Goal: Task Accomplishment & Management: Use online tool/utility

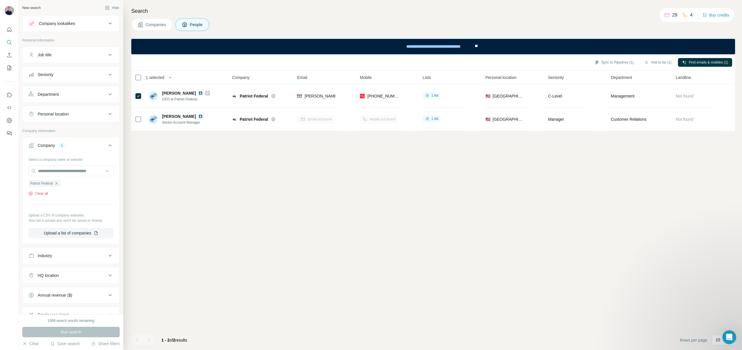
click at [42, 193] on button "Clear all" at bounding box center [38, 193] width 20 height 5
click at [9, 119] on icon "Dashboard" at bounding box center [9, 120] width 2 height 2
click at [9, 28] on icon "Quick start" at bounding box center [9, 30] width 6 height 6
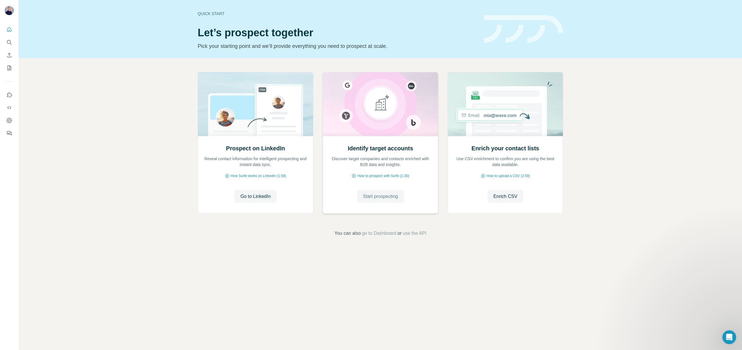
click at [372, 195] on span "Start prospecting" at bounding box center [380, 196] width 35 height 7
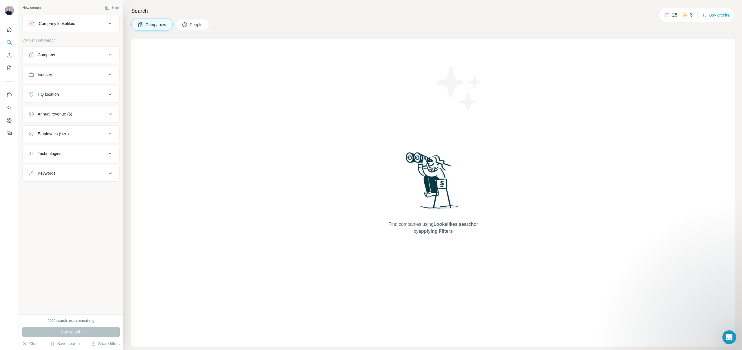
click at [67, 57] on div "Company" at bounding box center [67, 55] width 78 height 6
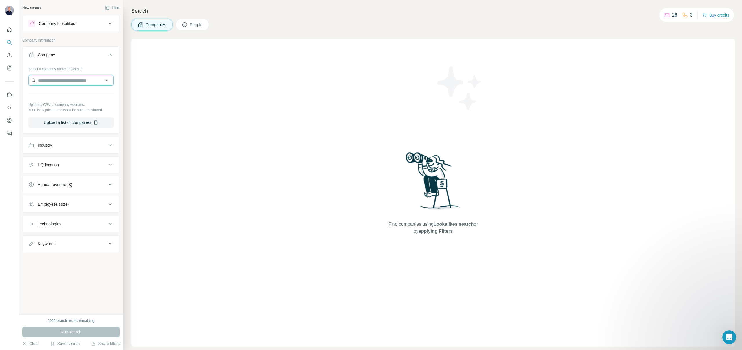
click at [107, 82] on input "text" at bounding box center [70, 80] width 85 height 10
click at [95, 122] on button "Upload a list of companies" at bounding box center [70, 122] width 85 height 10
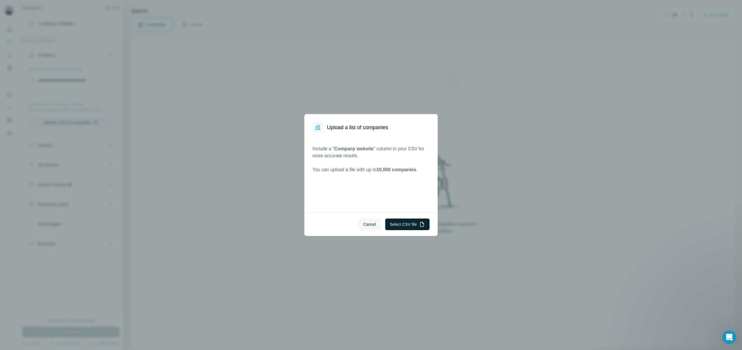
click at [395, 224] on button "Select CSV file" at bounding box center [407, 224] width 44 height 12
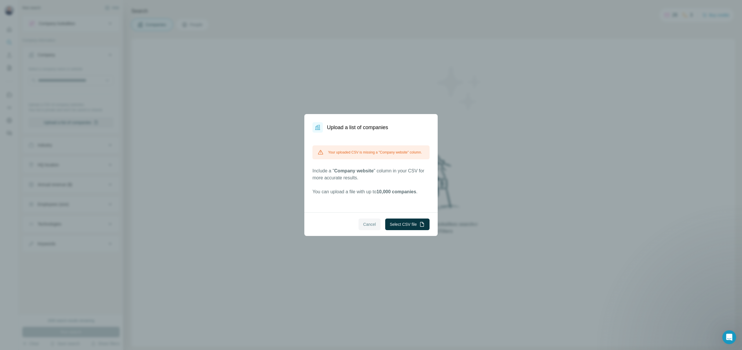
click at [370, 221] on button "Cancel" at bounding box center [370, 224] width 22 height 12
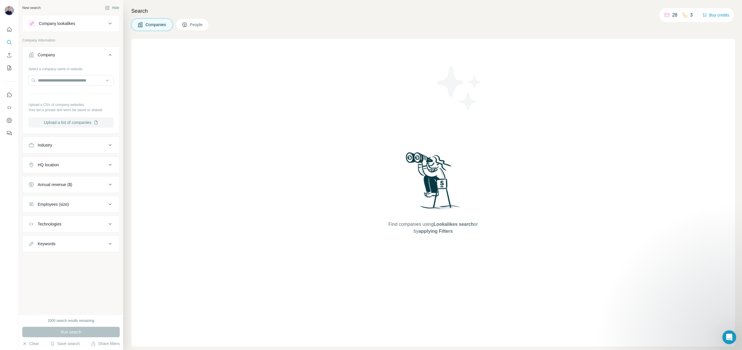
click at [66, 120] on button "Upload a list of companies" at bounding box center [70, 122] width 85 height 10
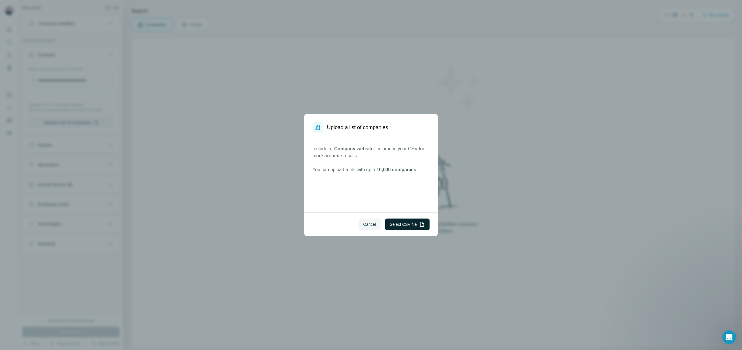
click at [391, 221] on button "Select CSV file" at bounding box center [407, 224] width 44 height 12
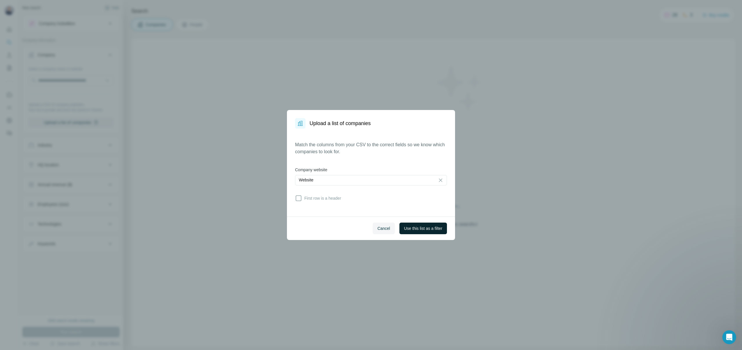
click at [411, 228] on span "Use this list as a filter" at bounding box center [423, 228] width 38 height 6
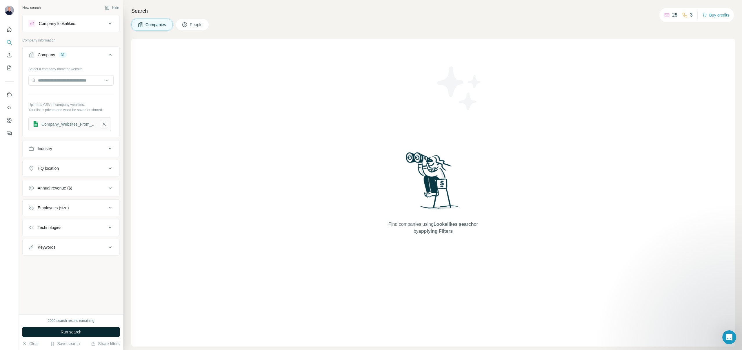
click at [69, 329] on span "Run search" at bounding box center [71, 332] width 21 height 6
click at [441, 222] on span "Lookalikes search" at bounding box center [454, 223] width 40 height 5
click at [438, 230] on span "applying Filters" at bounding box center [436, 230] width 34 height 5
click at [107, 149] on icon at bounding box center [110, 148] width 7 height 7
click at [48, 330] on div "Run search" at bounding box center [70, 331] width 97 height 10
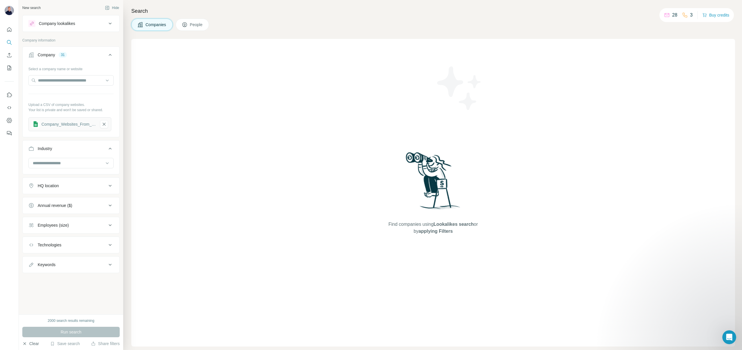
click at [25, 344] on icon "button" at bounding box center [24, 343] width 5 height 5
click at [95, 123] on icon "button" at bounding box center [96, 122] width 5 height 5
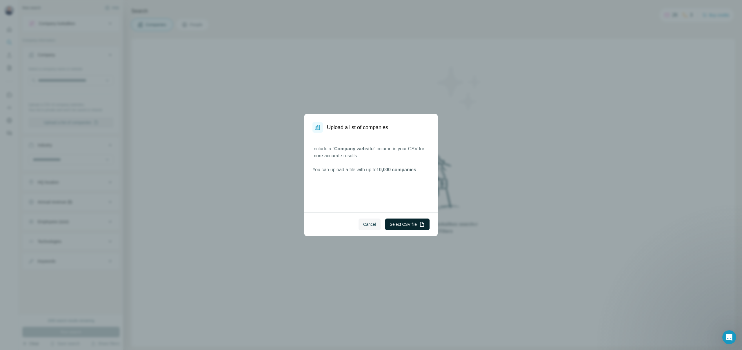
click at [397, 223] on button "Select CSV file" at bounding box center [407, 224] width 44 height 12
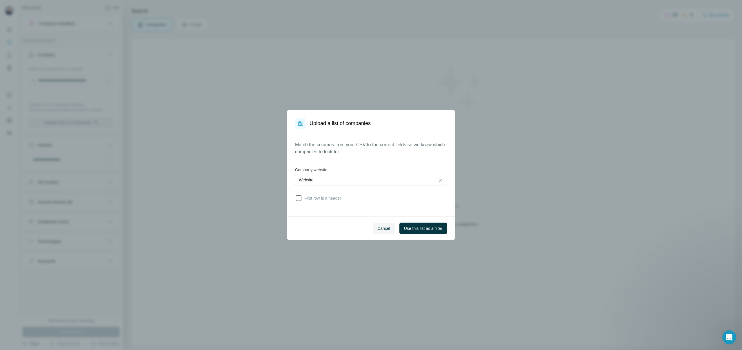
click at [299, 195] on icon at bounding box center [299, 198] width 6 height 6
click at [408, 227] on span "Use this list as a filter" at bounding box center [423, 228] width 38 height 6
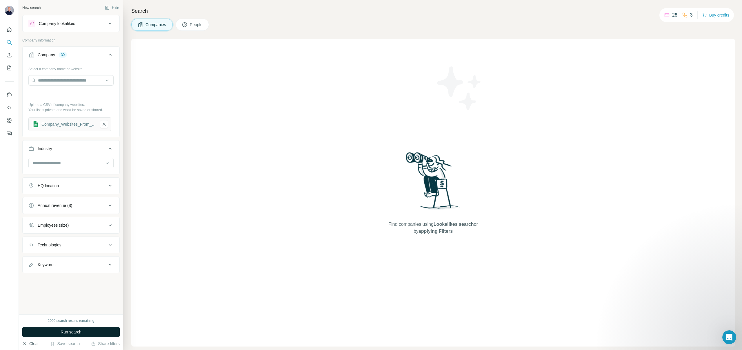
click at [48, 332] on button "Run search" at bounding box center [70, 331] width 97 height 10
click at [104, 126] on icon "button" at bounding box center [103, 124] width 5 height 6
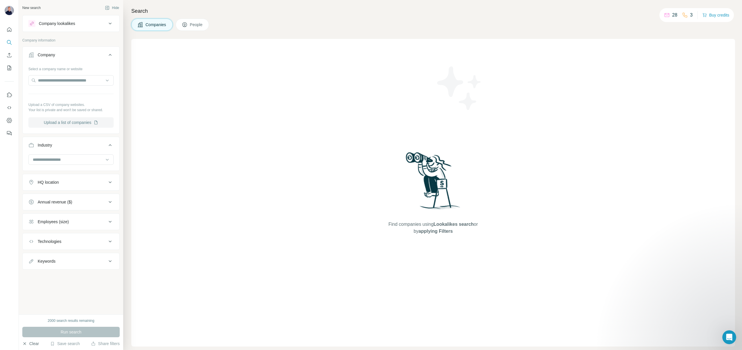
click at [74, 123] on button "Upload a list of companies" at bounding box center [70, 122] width 85 height 10
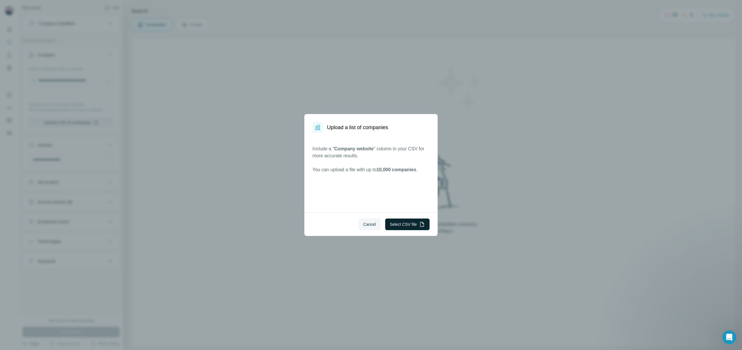
click at [396, 219] on button "Select CSV file" at bounding box center [407, 224] width 44 height 12
click at [367, 223] on span "Cancel" at bounding box center [369, 224] width 13 height 6
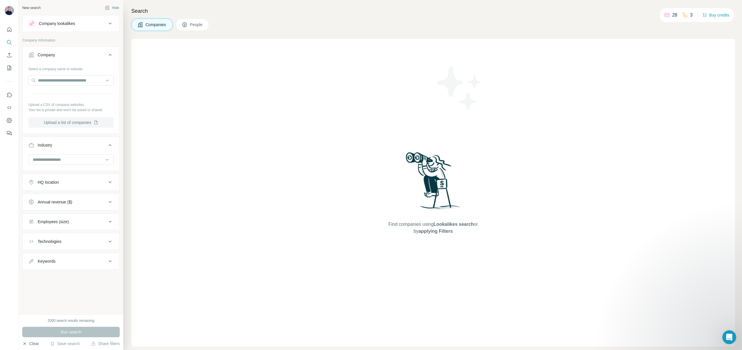
click at [71, 121] on button "Upload a list of companies" at bounding box center [70, 122] width 85 height 10
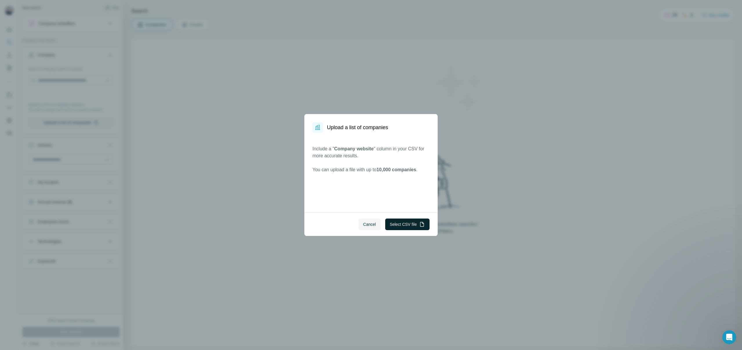
click at [401, 223] on button "Select CSV file" at bounding box center [407, 224] width 44 height 12
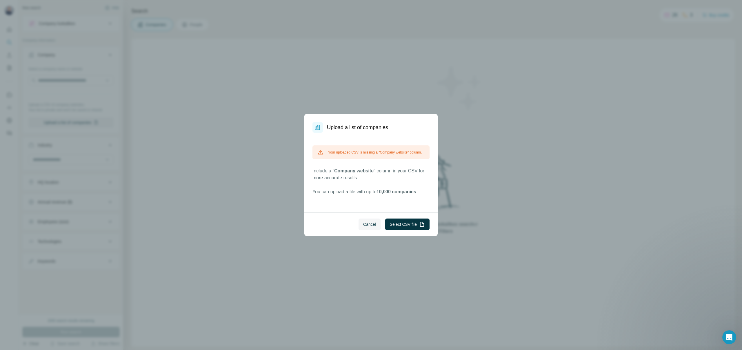
click at [374, 224] on span "Cancel" at bounding box center [369, 224] width 13 height 6
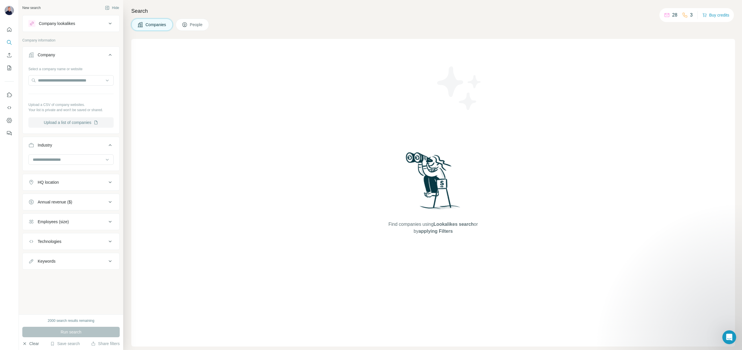
click at [57, 123] on button "Upload a list of companies" at bounding box center [70, 122] width 85 height 10
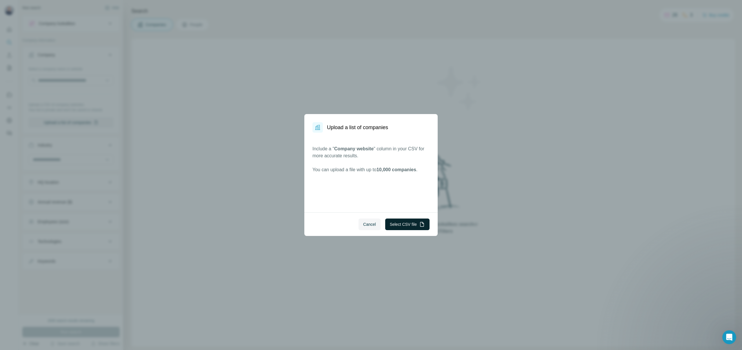
click at [400, 224] on button "Select CSV file" at bounding box center [407, 224] width 44 height 12
click at [405, 220] on button "Select CSV file" at bounding box center [407, 224] width 44 height 12
click at [372, 225] on span "Cancel" at bounding box center [369, 224] width 13 height 6
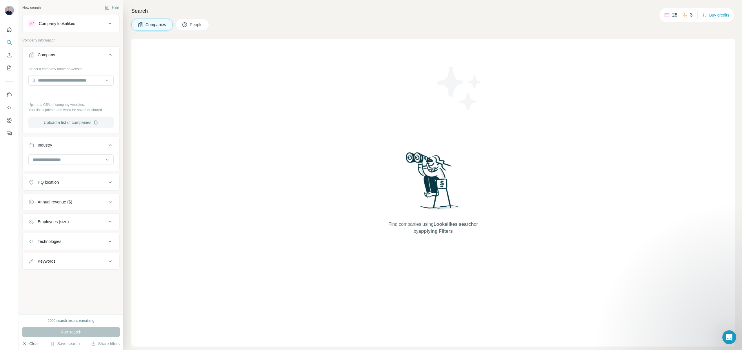
click at [74, 121] on button "Upload a list of companies" at bounding box center [70, 122] width 85 height 10
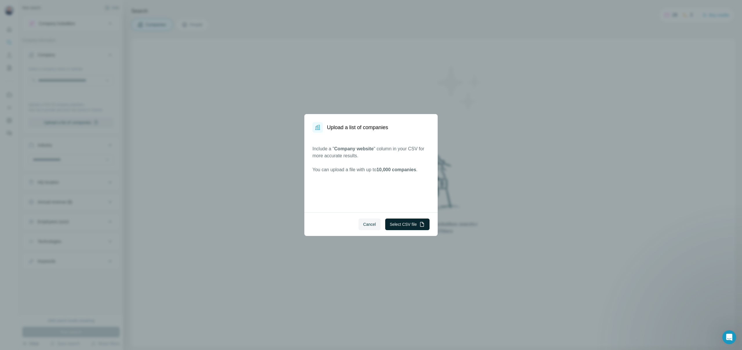
click at [401, 226] on button "Select CSV file" at bounding box center [407, 224] width 44 height 12
click at [375, 223] on button "Cancel" at bounding box center [370, 224] width 22 height 12
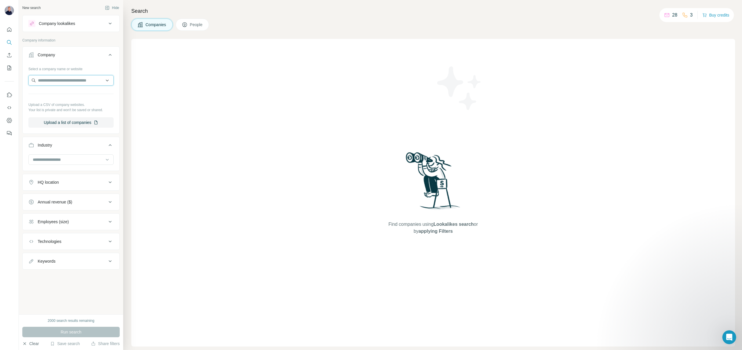
click at [60, 82] on input "text" at bounding box center [70, 80] width 85 height 10
paste input "**********"
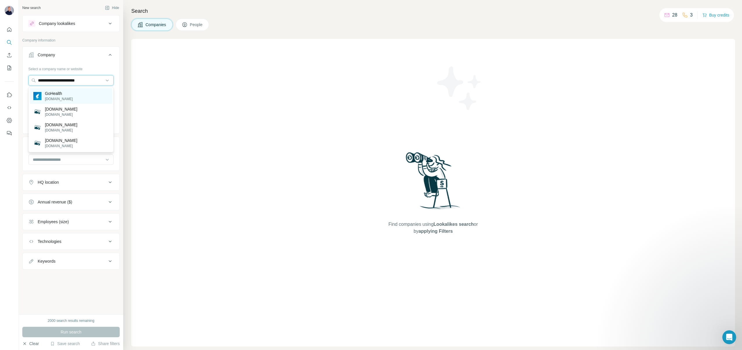
type input "**********"
click at [52, 98] on p "[DOMAIN_NAME]" at bounding box center [59, 98] width 28 height 5
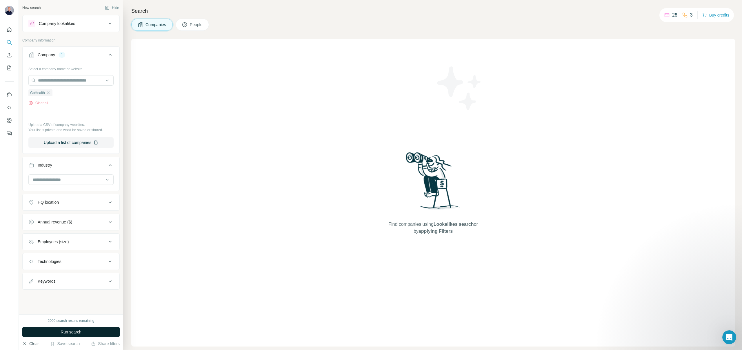
click at [50, 332] on button "Run search" at bounding box center [70, 331] width 97 height 10
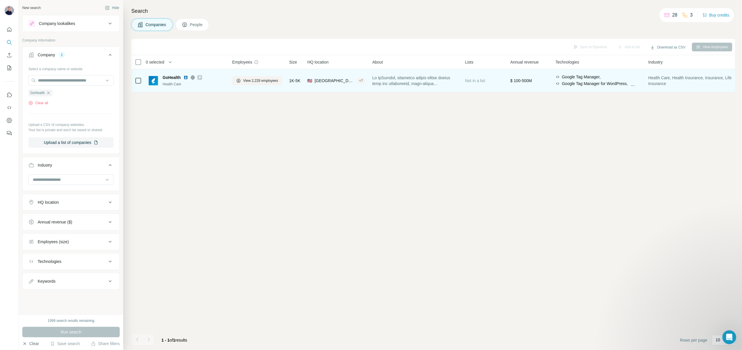
click at [171, 79] on span "GoHealth" at bounding box center [172, 77] width 18 height 6
click at [171, 78] on span "GoHealth" at bounding box center [172, 77] width 18 height 6
click at [261, 79] on span "View 2,228 employees" at bounding box center [260, 80] width 35 height 5
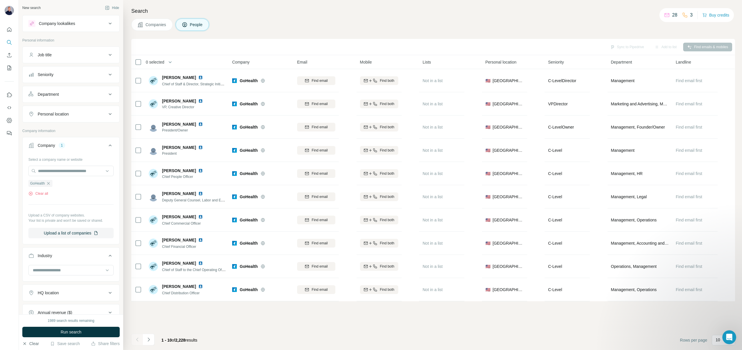
click at [70, 90] on button "Department" at bounding box center [71, 94] width 97 height 14
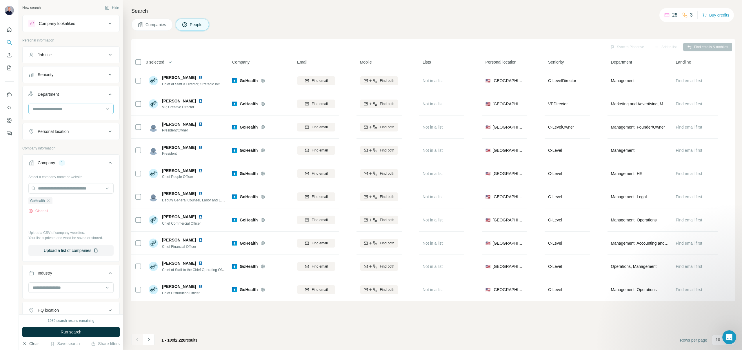
click at [59, 108] on input at bounding box center [68, 109] width 72 height 6
type input "*********"
click at [63, 122] on p "Marketing and Advertising" at bounding box center [56, 122] width 47 height 6
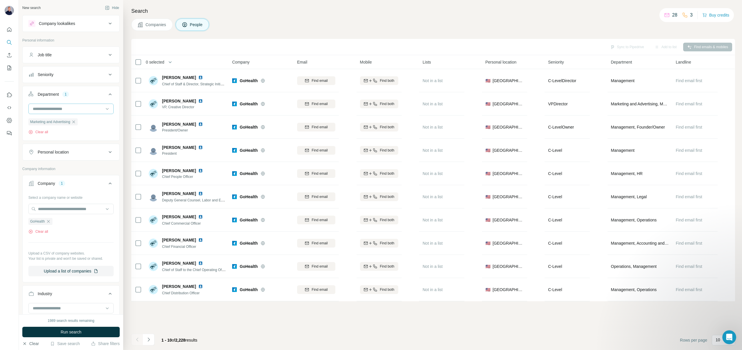
click at [78, 108] on input at bounding box center [68, 109] width 72 height 6
type input "*"
click at [59, 147] on div "Management" at bounding box center [70, 147] width 75 height 6
click at [59, 73] on div "Seniority" at bounding box center [67, 75] width 78 height 6
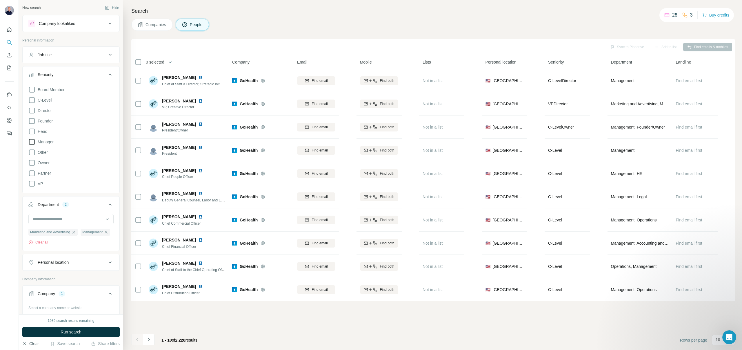
click at [33, 141] on icon at bounding box center [31, 141] width 7 height 7
click at [31, 186] on icon at bounding box center [32, 184] width 6 height 6
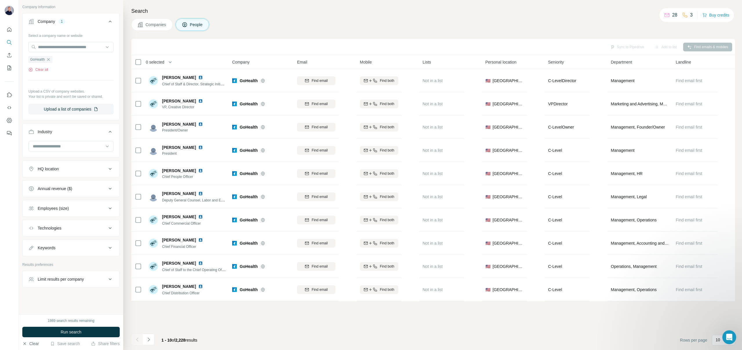
scroll to position [291, 0]
click at [67, 330] on span "Run search" at bounding box center [71, 332] width 21 height 6
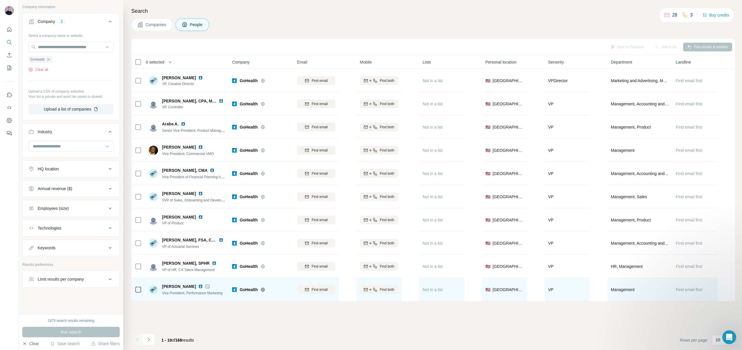
click at [693, 289] on span "Find email first" at bounding box center [689, 289] width 26 height 5
click at [312, 290] on span "Find email" at bounding box center [320, 289] width 16 height 5
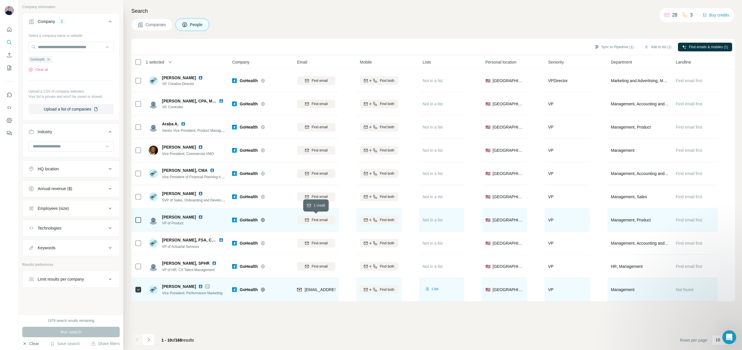
click at [314, 220] on span "Find email" at bounding box center [320, 219] width 16 height 5
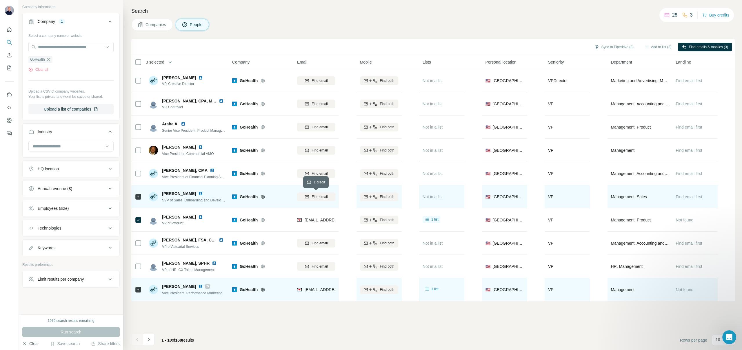
click at [318, 197] on span "Find email" at bounding box center [320, 196] width 16 height 5
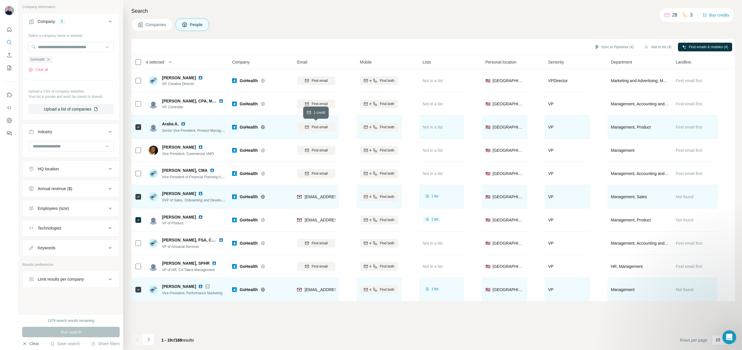
click at [315, 127] on span "Find email" at bounding box center [320, 126] width 16 height 5
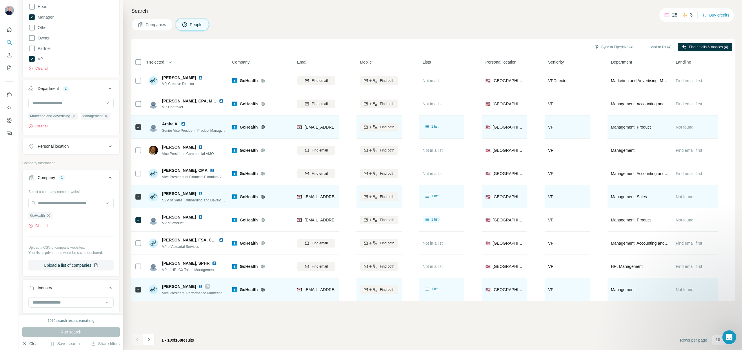
scroll to position [105, 0]
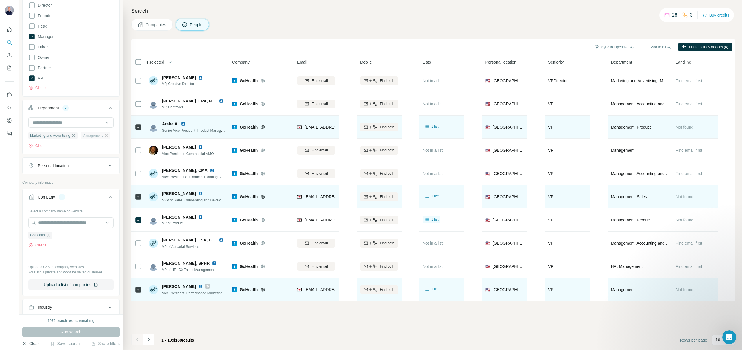
click at [104, 138] on icon "button" at bounding box center [106, 135] width 5 height 5
click at [66, 332] on span "Run search" at bounding box center [71, 332] width 21 height 6
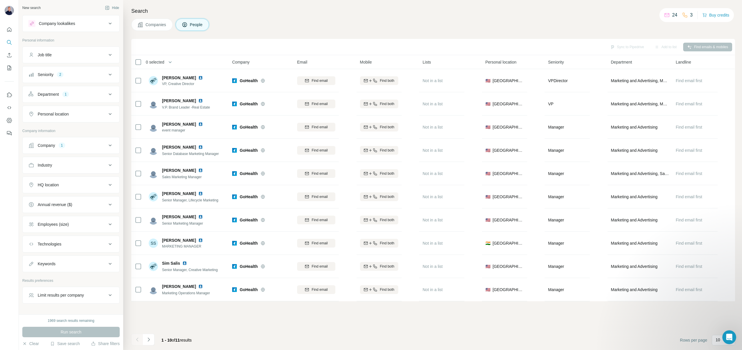
click at [83, 146] on div "Company 1" at bounding box center [67, 145] width 78 height 6
click at [68, 77] on button "Seniority 2" at bounding box center [71, 75] width 97 height 14
click at [32, 128] on icon at bounding box center [32, 131] width 6 height 6
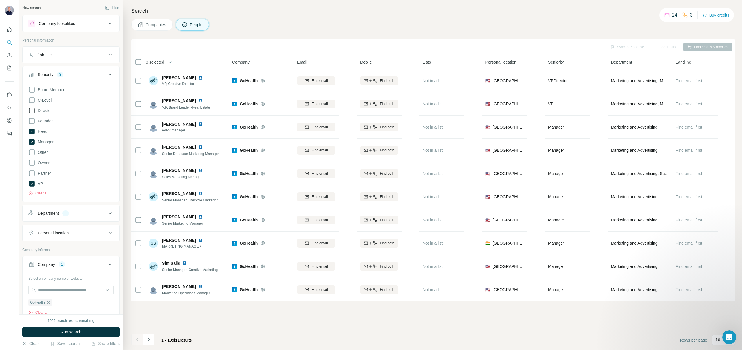
click at [34, 108] on icon at bounding box center [31, 110] width 7 height 7
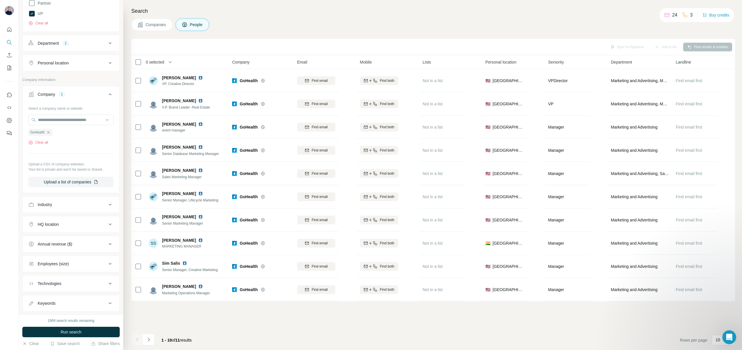
scroll to position [50, 0]
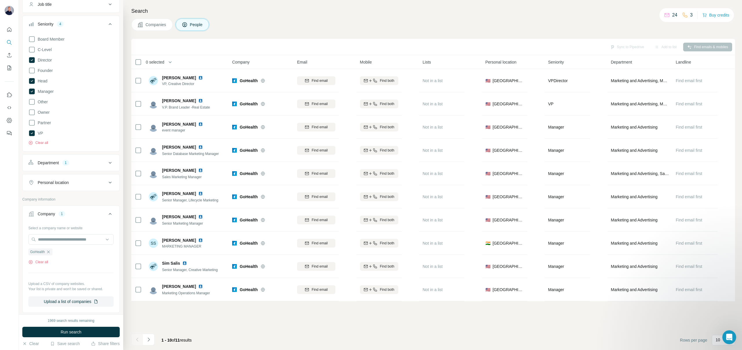
click at [63, 165] on div "Department 1" at bounding box center [67, 163] width 78 height 6
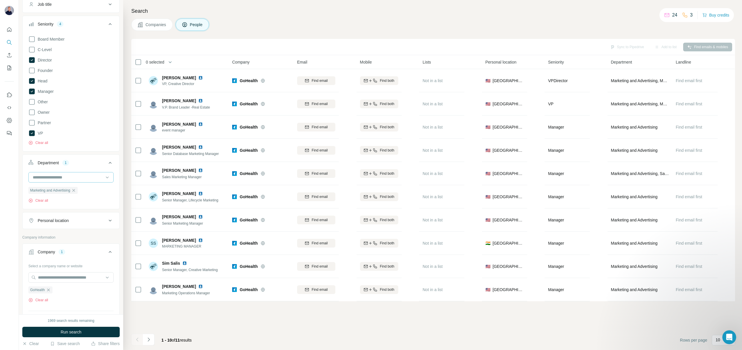
click at [59, 175] on input at bounding box center [68, 177] width 72 height 6
click at [57, 203] on p "Management" at bounding box center [45, 200] width 24 height 6
click at [52, 332] on button "Run search" at bounding box center [70, 331] width 97 height 10
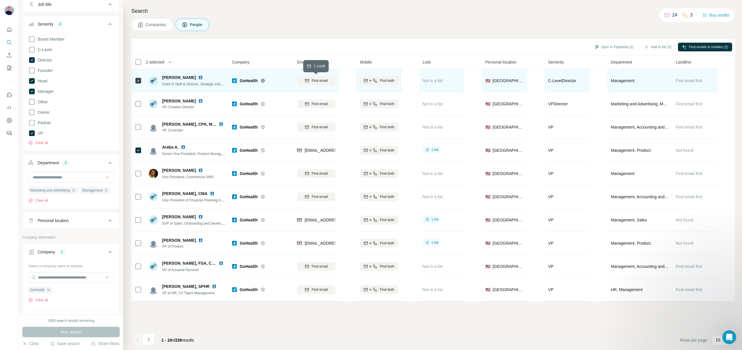
click at [316, 80] on span "Find email" at bounding box center [320, 80] width 16 height 5
click at [655, 46] on button "Add to list (2)" at bounding box center [658, 47] width 36 height 9
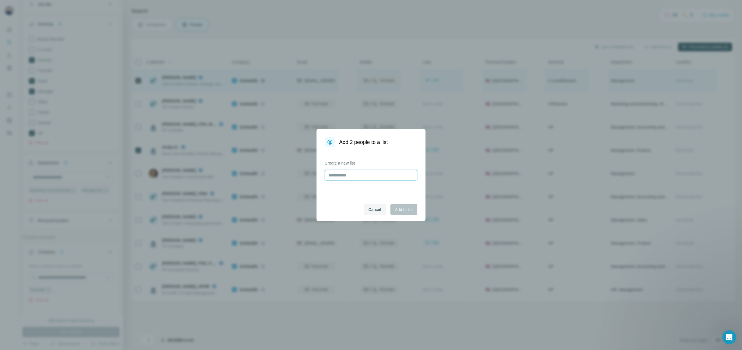
click at [355, 173] on input "text" at bounding box center [371, 175] width 93 height 10
type input "**********"
click at [405, 205] on button "Add to list" at bounding box center [403, 209] width 27 height 12
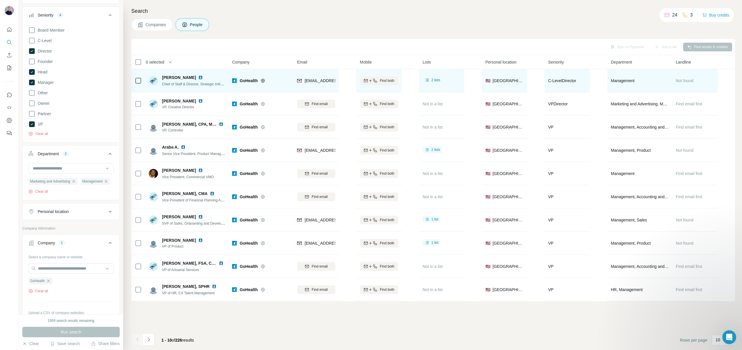
scroll to position [61, 0]
click at [104, 182] on icon "button" at bounding box center [106, 179] width 5 height 5
click at [33, 68] on icon at bounding box center [32, 70] width 6 height 6
click at [32, 71] on icon at bounding box center [31, 70] width 7 height 7
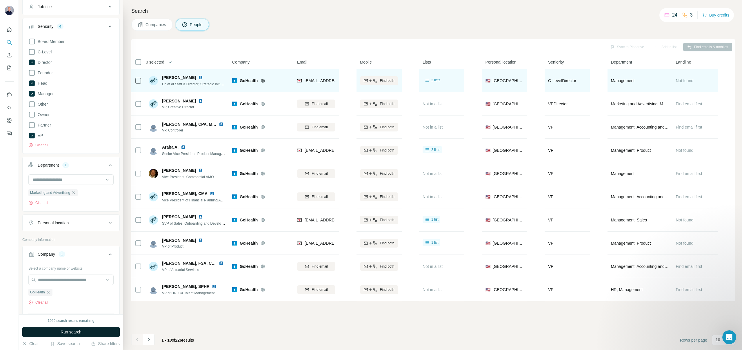
click at [56, 334] on button "Run search" at bounding box center [70, 331] width 97 height 10
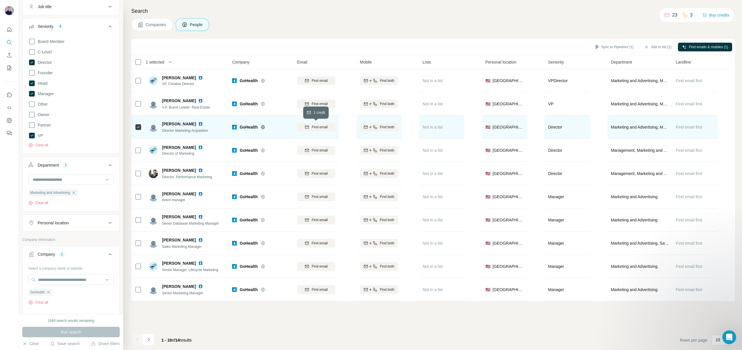
click at [307, 125] on icon "button" at bounding box center [307, 127] width 5 height 5
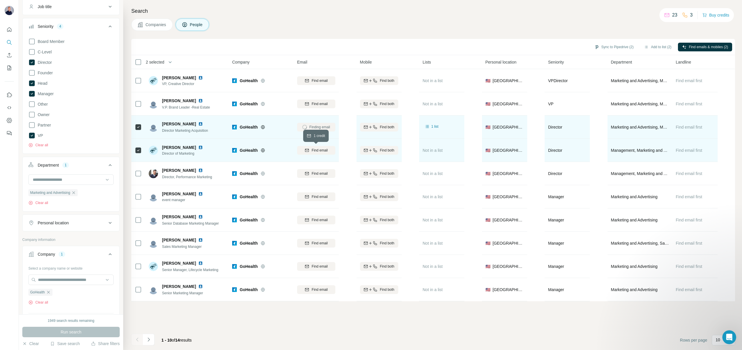
click at [320, 150] on span "Find email" at bounding box center [320, 150] width 16 height 5
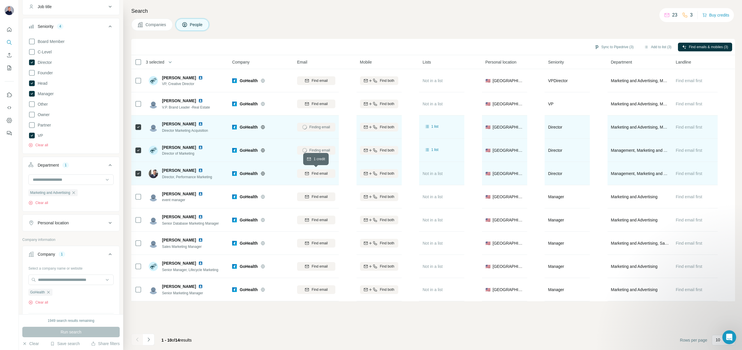
click at [310, 175] on div "Find email" at bounding box center [316, 173] width 38 height 5
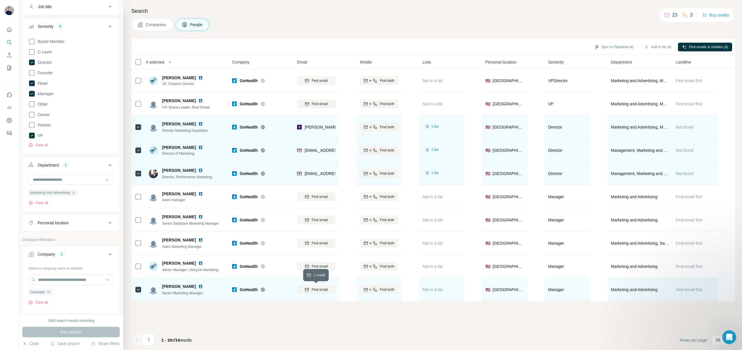
click at [317, 287] on span "Find email" at bounding box center [320, 289] width 16 height 5
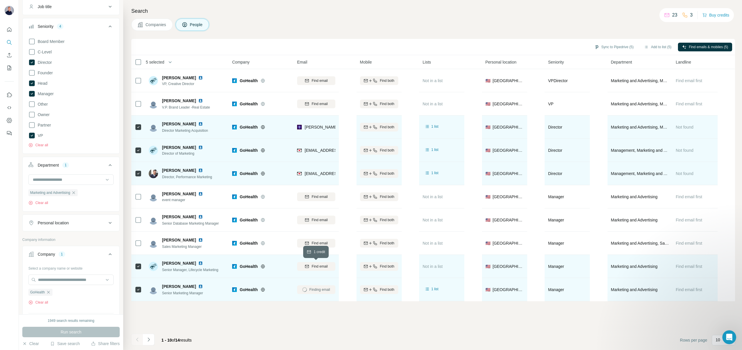
click at [311, 266] on div "Find email" at bounding box center [316, 265] width 38 height 5
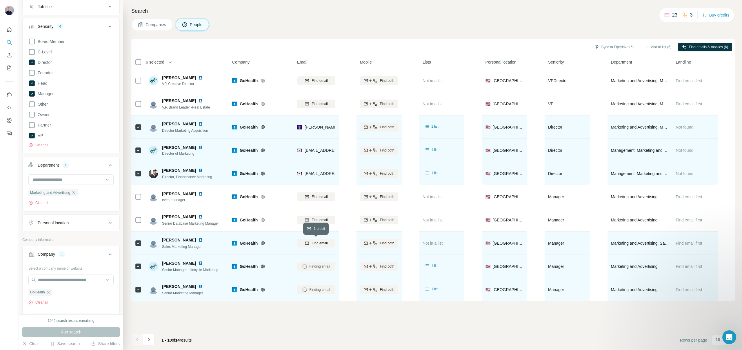
click at [314, 241] on span "Find email" at bounding box center [320, 242] width 16 height 5
click at [655, 47] on button "Add to list (6)" at bounding box center [658, 47] width 36 height 9
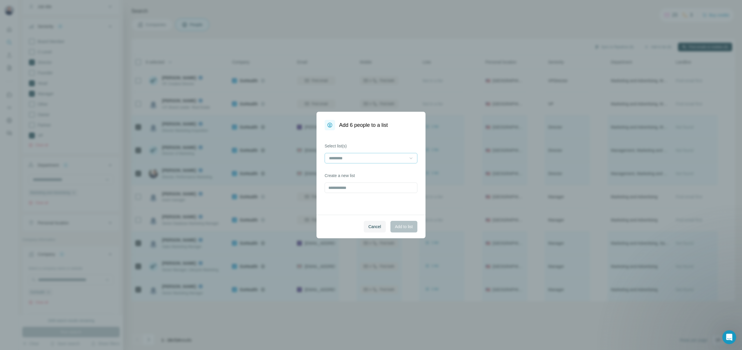
click at [408, 162] on div at bounding box center [411, 158] width 6 height 10
click at [382, 172] on div "Medicare AEP 2025/2026" at bounding box center [371, 171] width 83 height 6
click at [378, 201] on div "Select list(s) Medicare AEP 2025/2026 Create a new list" at bounding box center [371, 172] width 109 height 84
click at [406, 227] on span "Add to list" at bounding box center [404, 226] width 18 height 6
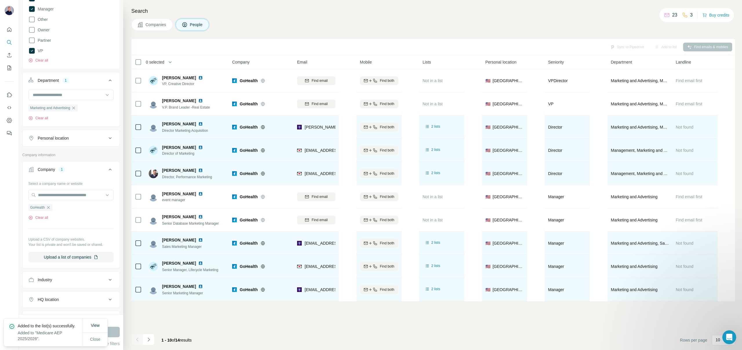
scroll to position [137, 0]
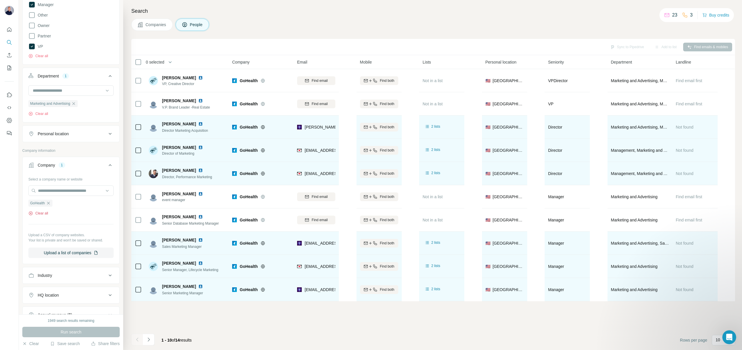
click at [43, 212] on button "Clear all" at bounding box center [38, 212] width 20 height 5
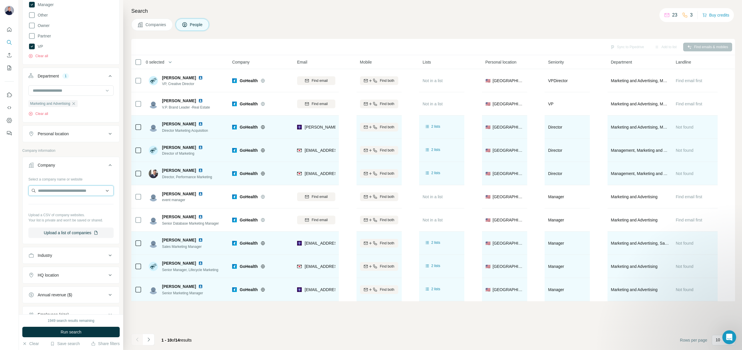
click at [49, 193] on input "text" at bounding box center [70, 190] width 85 height 10
paste input "*******"
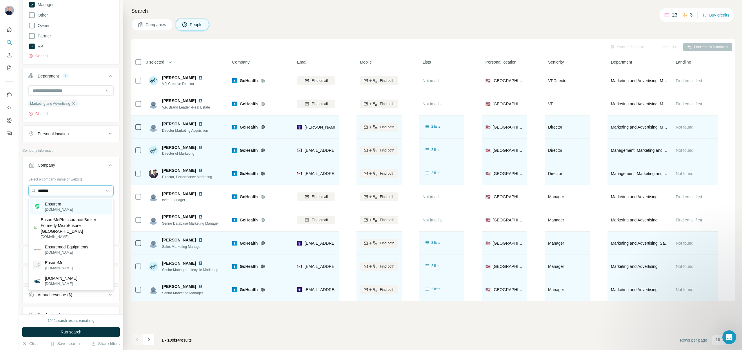
type input "*******"
click at [65, 206] on p "Ensurem" at bounding box center [59, 204] width 28 height 6
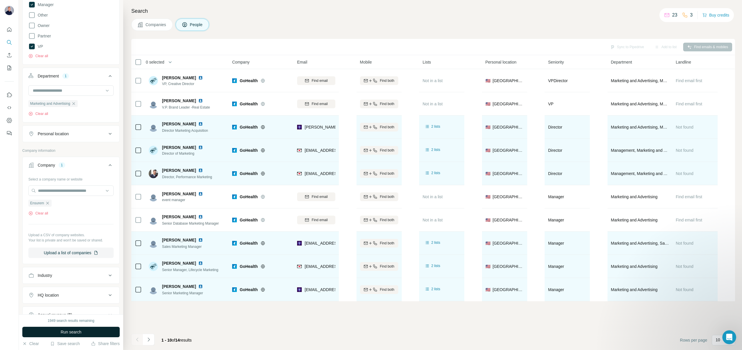
click at [69, 330] on span "Run search" at bounding box center [71, 332] width 21 height 6
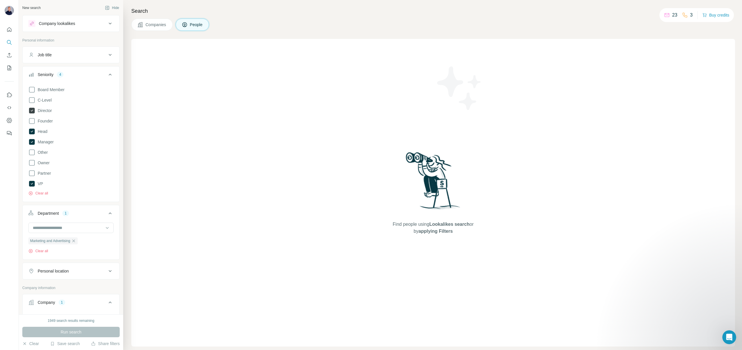
click at [31, 112] on icon at bounding box center [32, 111] width 6 height 6
click at [30, 128] on icon at bounding box center [32, 131] width 6 height 6
click at [32, 141] on icon at bounding box center [32, 142] width 2 height 2
click at [30, 180] on icon at bounding box center [31, 183] width 7 height 7
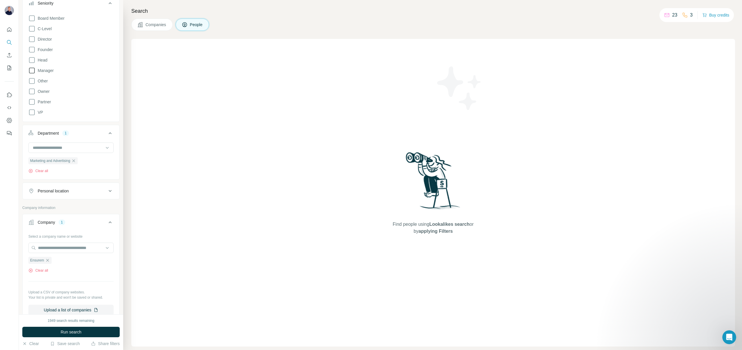
scroll to position [78, 0]
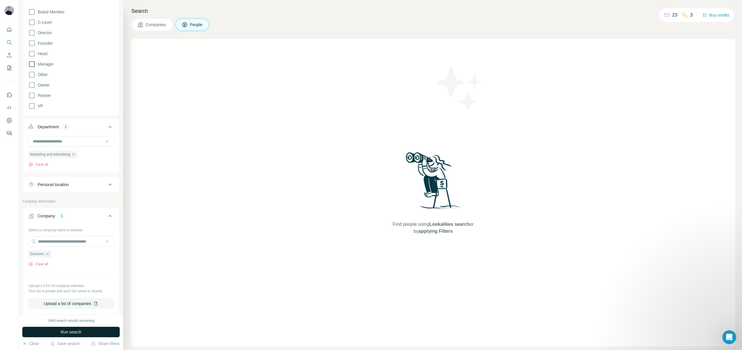
click at [56, 331] on button "Run search" at bounding box center [70, 331] width 97 height 10
click at [51, 242] on input "text" at bounding box center [70, 241] width 85 height 10
click at [41, 263] on button "Clear all" at bounding box center [38, 263] width 20 height 5
click at [45, 243] on input "text" at bounding box center [70, 241] width 85 height 10
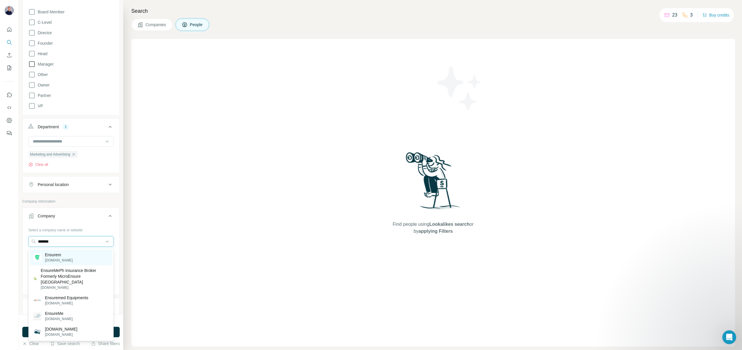
type input "*******"
click at [54, 255] on p "Ensurem" at bounding box center [59, 255] width 28 height 6
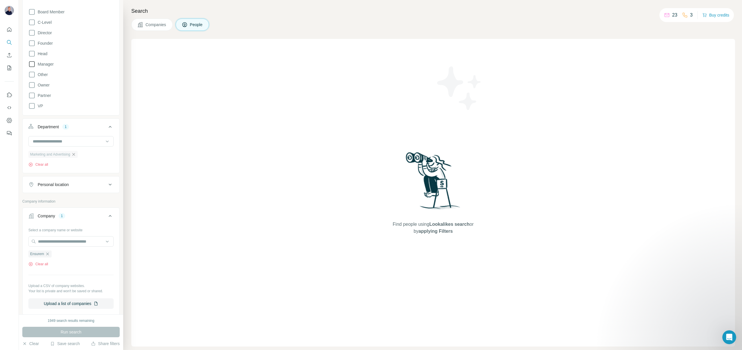
click at [76, 153] on icon "button" at bounding box center [73, 154] width 5 height 5
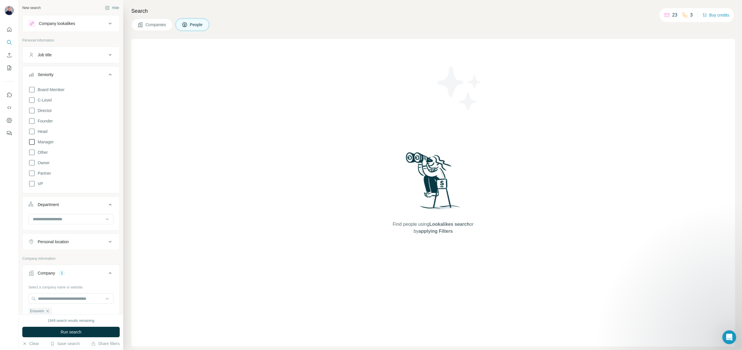
click at [114, 75] on button "Seniority" at bounding box center [71, 76] width 97 height 16
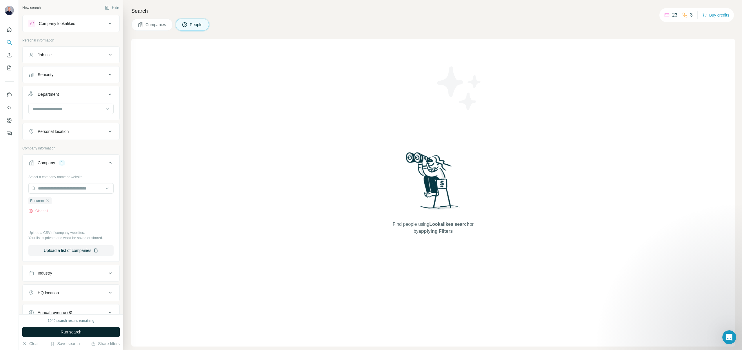
click at [44, 329] on button "Run search" at bounding box center [70, 331] width 97 height 10
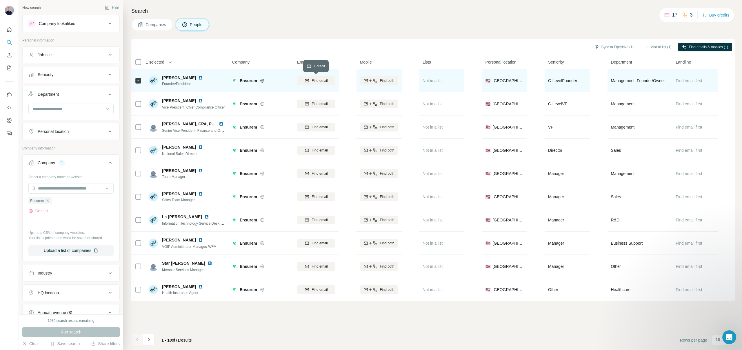
click at [314, 79] on span "Find email" at bounding box center [320, 80] width 16 height 5
click at [151, 338] on icon "Navigate to next page" at bounding box center [149, 339] width 6 height 6
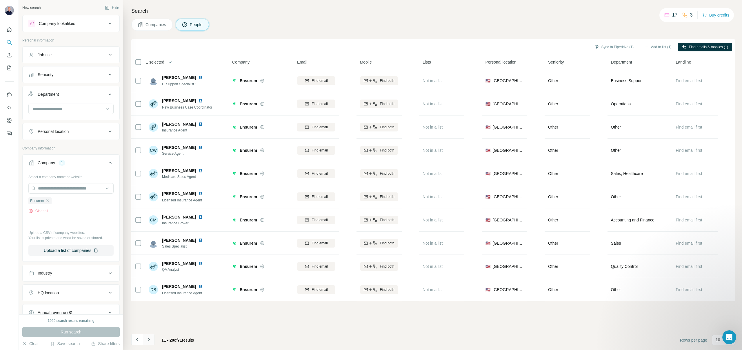
click at [146, 338] on icon "Navigate to next page" at bounding box center [149, 339] width 6 height 6
click at [150, 339] on icon "Navigate to next page" at bounding box center [149, 339] width 6 height 6
click at [148, 339] on icon "Navigate to next page" at bounding box center [149, 339] width 6 height 6
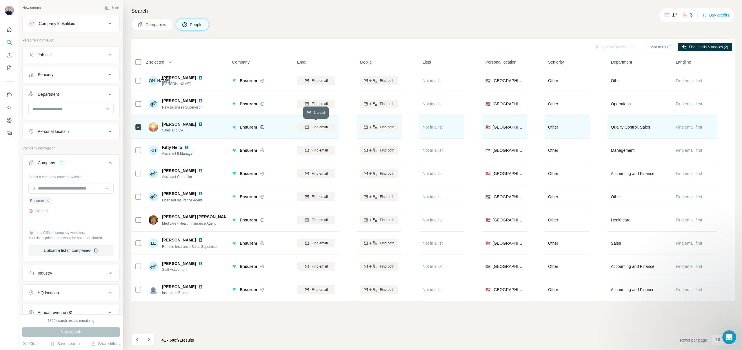
click at [311, 126] on div "Find email" at bounding box center [316, 126] width 38 height 5
click at [148, 341] on icon "Navigate to next page" at bounding box center [149, 339] width 6 height 6
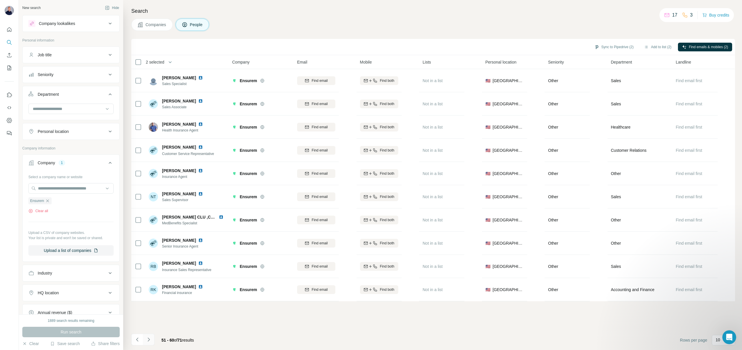
click at [148, 339] on icon "Navigate to next page" at bounding box center [149, 339] width 6 height 6
click at [151, 338] on icon "Navigate to next page" at bounding box center [149, 339] width 6 height 6
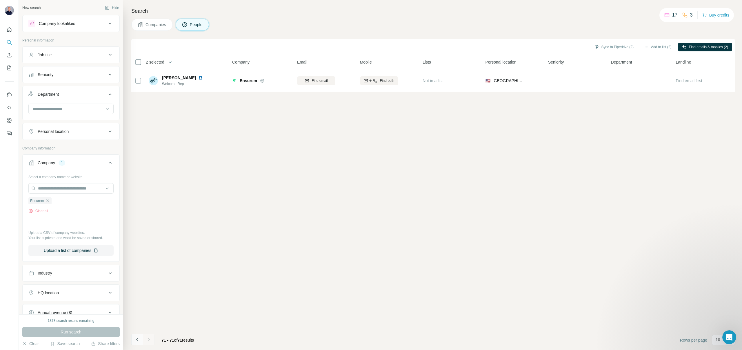
click at [137, 337] on icon "Navigate to previous page" at bounding box center [138, 339] width 6 height 6
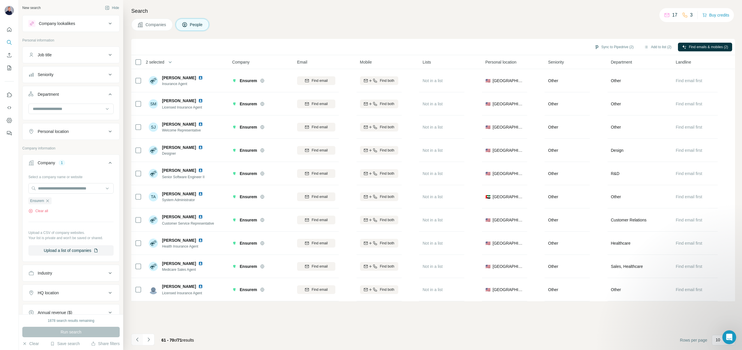
click at [137, 337] on icon "Navigate to previous page" at bounding box center [138, 339] width 6 height 6
click at [137, 344] on button "Navigate to previous page" at bounding box center [137, 339] width 12 height 12
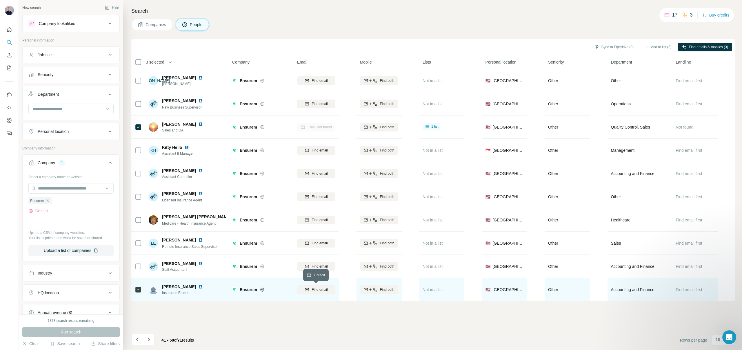
click at [310, 289] on div "Find email" at bounding box center [316, 289] width 38 height 5
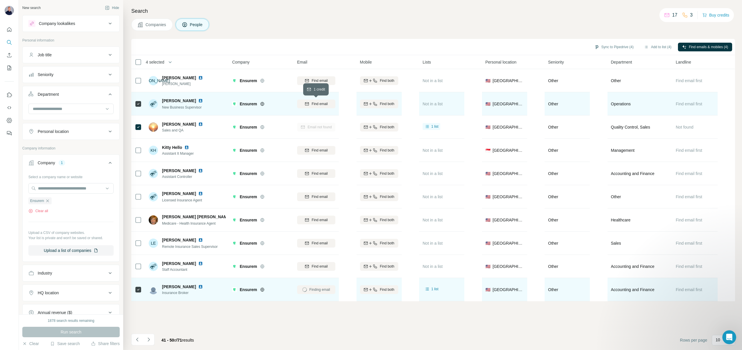
click at [305, 105] on icon "button" at bounding box center [307, 103] width 5 height 5
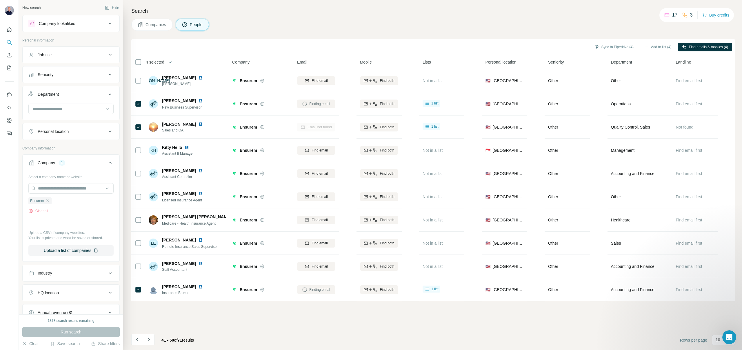
scroll to position [105, 0]
click at [138, 339] on icon "Navigate to previous page" at bounding box center [138, 339] width 6 height 6
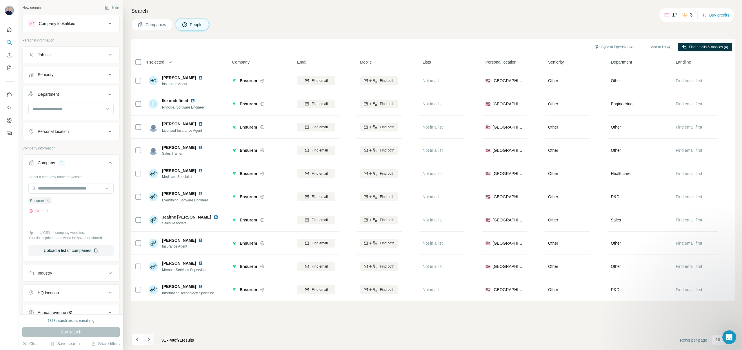
click at [149, 340] on icon "Navigate to next page" at bounding box center [149, 339] width 6 height 6
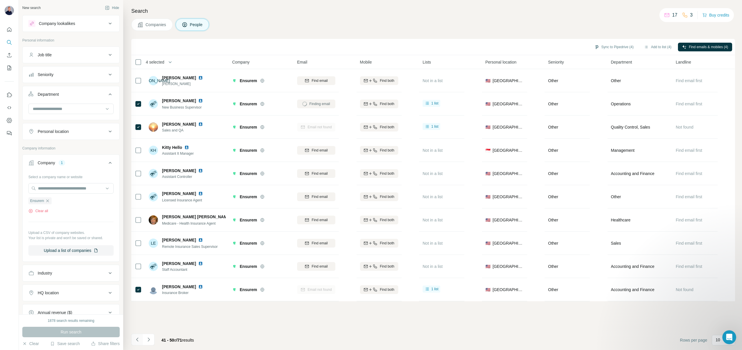
click at [136, 341] on icon "Navigate to previous page" at bounding box center [138, 339] width 6 height 6
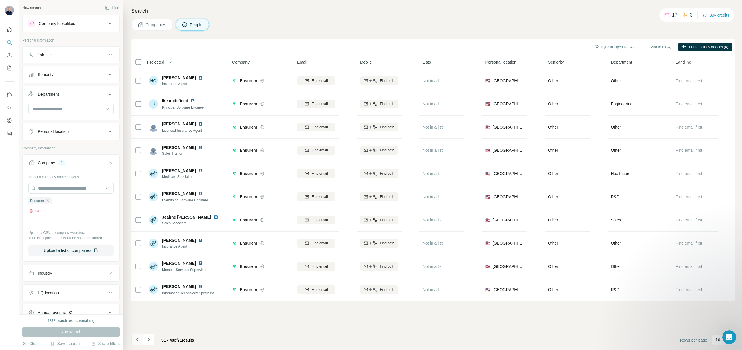
click at [136, 341] on icon "Navigate to previous page" at bounding box center [138, 339] width 6 height 6
click at [48, 199] on icon "button" at bounding box center [47, 200] width 5 height 5
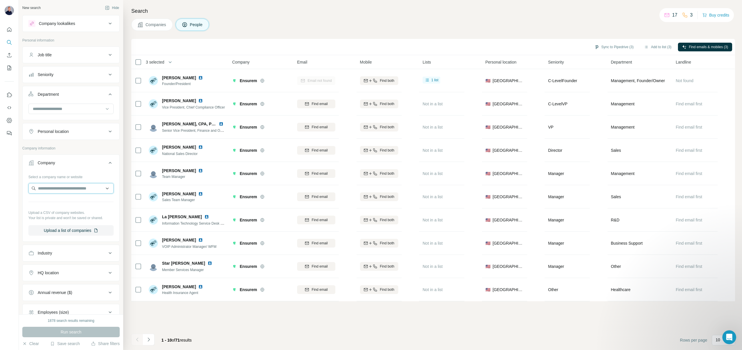
click at [45, 186] on input "text" at bounding box center [70, 188] width 85 height 10
paste input "**********"
click at [48, 188] on input "**********" at bounding box center [70, 188] width 85 height 10
click at [70, 189] on input "**********" at bounding box center [70, 188] width 85 height 10
drag, startPoint x: 67, startPoint y: 190, endPoint x: 12, endPoint y: 185, distance: 55.6
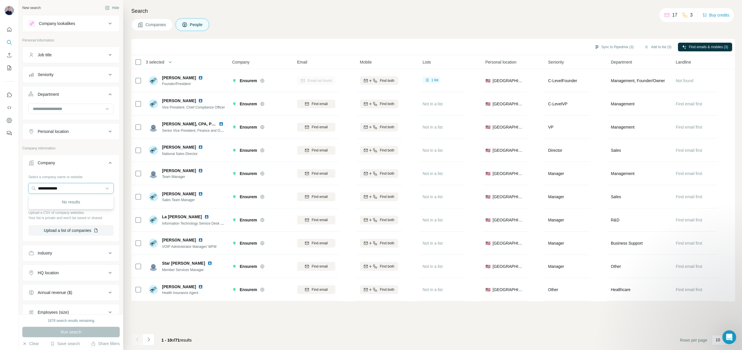
click at [14, 185] on div "**********" at bounding box center [371, 175] width 742 height 350
paste input "**********"
type input "**********"
click at [23, 201] on div "Select a company name or website Upload a CSV of company websites. Your list is…" at bounding box center [71, 206] width 97 height 68
click at [40, 188] on input "text" at bounding box center [70, 188] width 85 height 10
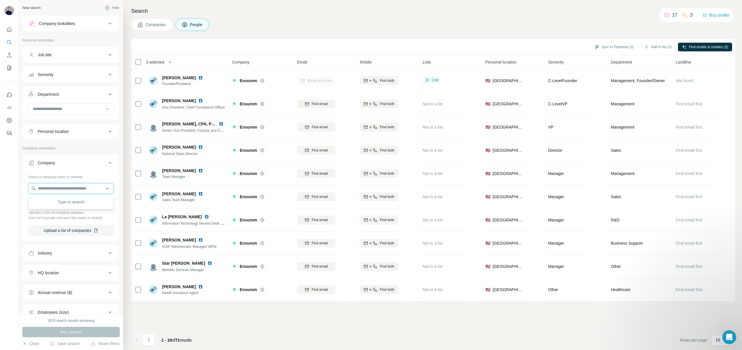
paste input "**********"
type input "**********"
drag, startPoint x: 92, startPoint y: 188, endPoint x: 49, endPoint y: 183, distance: 42.9
click at [51, 183] on input "**********" at bounding box center [70, 188] width 85 height 10
drag, startPoint x: 49, startPoint y: 183, endPoint x: 94, endPoint y: 164, distance: 49.2
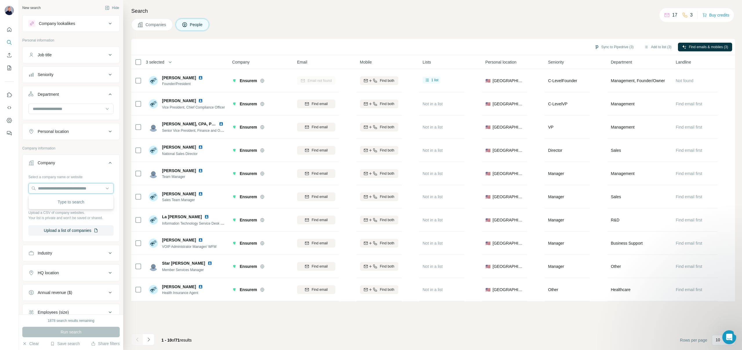
click at [94, 164] on div "Company Select a company name or website Upload a CSV of company websites. Your…" at bounding box center [70, 197] width 97 height 87
click at [10, 66] on icon "My lists" at bounding box center [9, 68] width 6 height 6
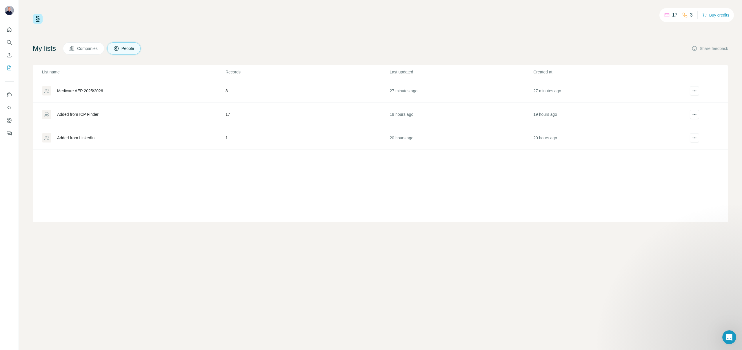
click at [93, 115] on div "Added from ICP Finder" at bounding box center [77, 114] width 41 height 6
click at [85, 92] on div "Medicare AEP 2025/2026" at bounding box center [80, 91] width 46 height 6
